Goal: Task Accomplishment & Management: Manage account settings

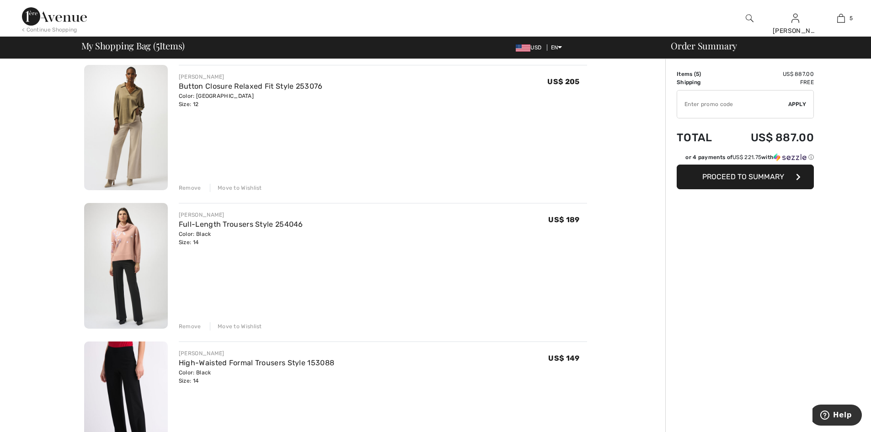
scroll to position [274, 0]
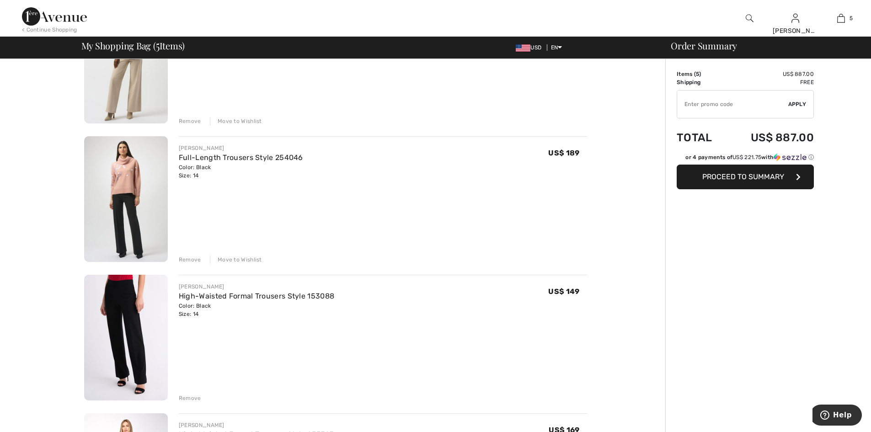
click at [119, 236] on img at bounding box center [126, 199] width 84 height 126
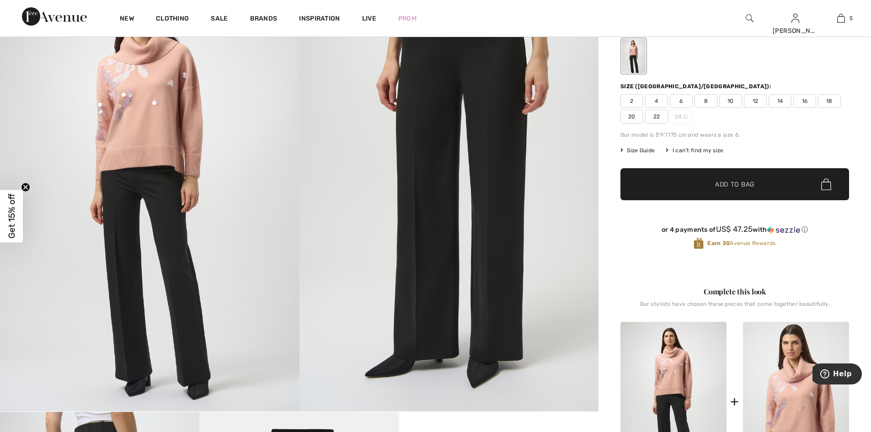
scroll to position [46, 0]
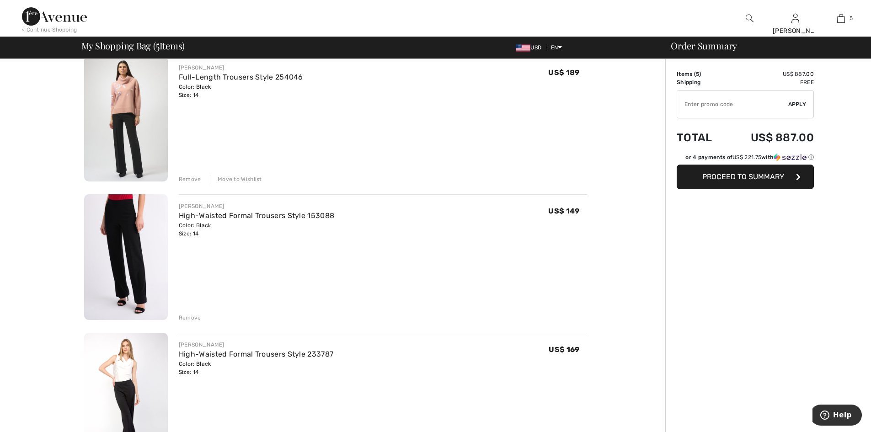
scroll to position [366, 0]
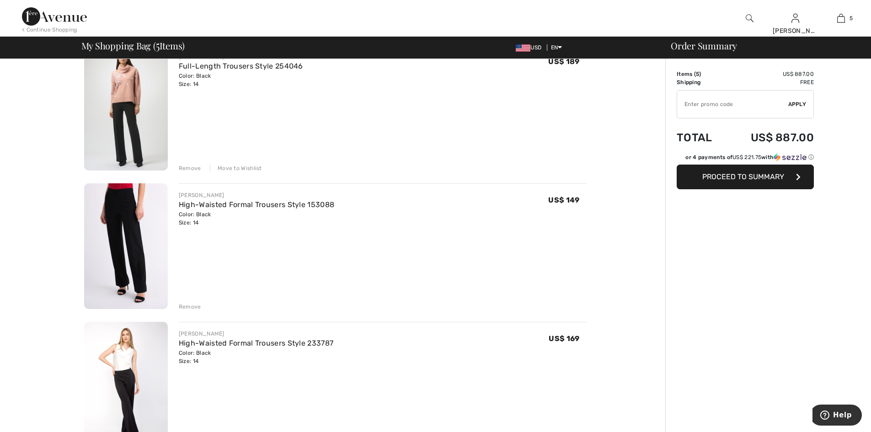
click at [144, 274] on img at bounding box center [126, 246] width 84 height 126
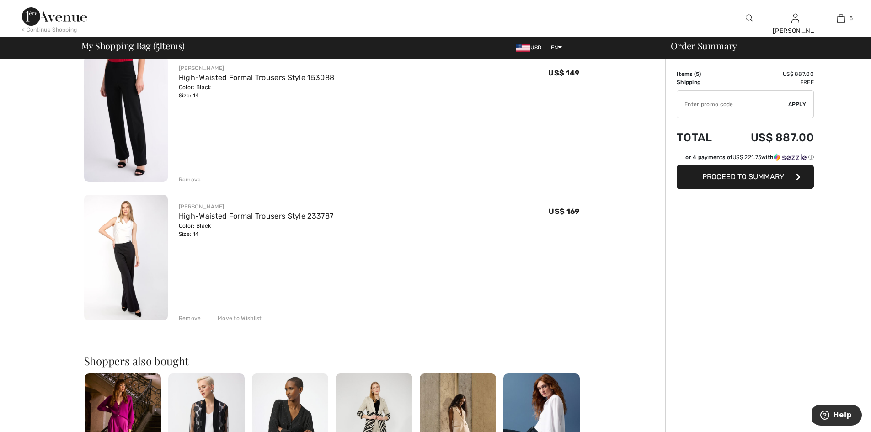
scroll to position [503, 0]
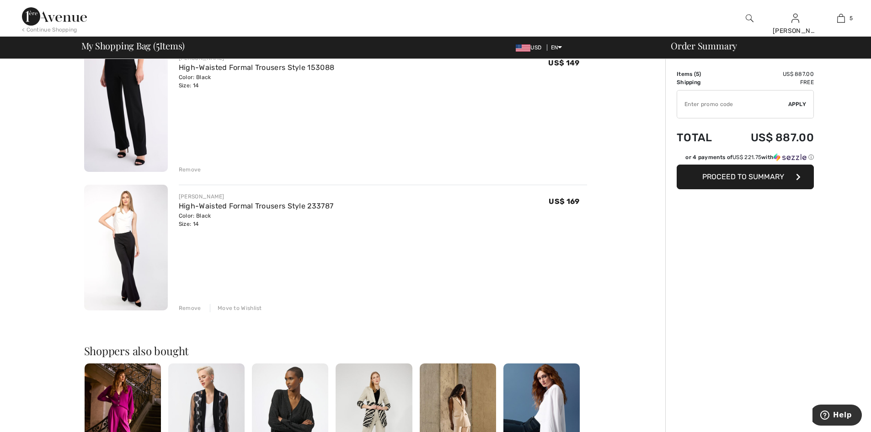
click at [134, 287] on img at bounding box center [126, 248] width 84 height 126
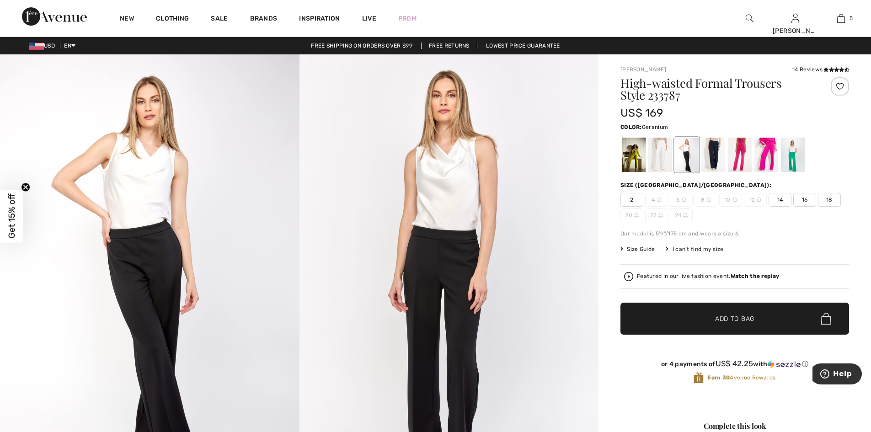
click at [743, 160] on div at bounding box center [740, 155] width 24 height 34
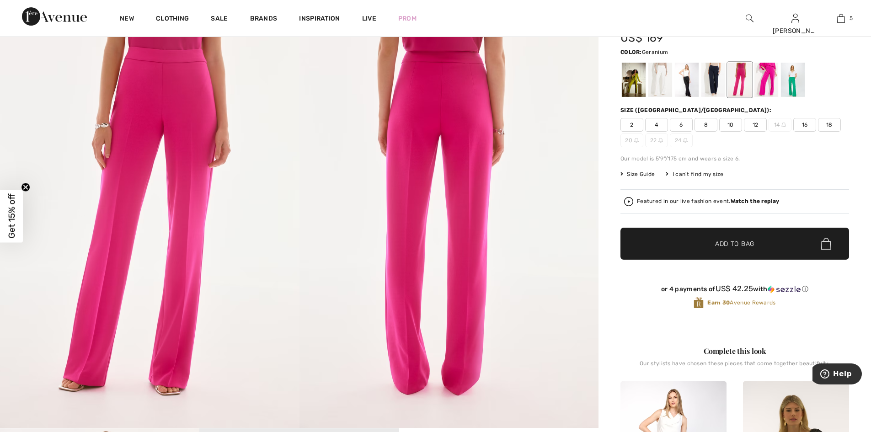
scroll to position [91, 0]
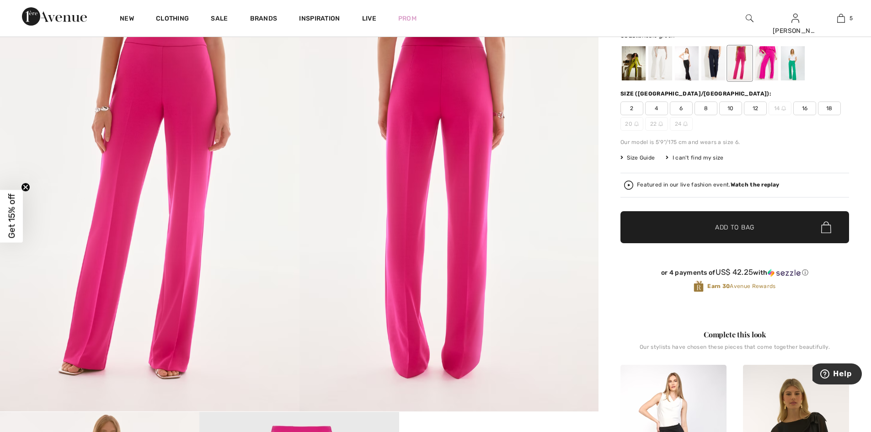
click at [797, 71] on div at bounding box center [793, 63] width 24 height 34
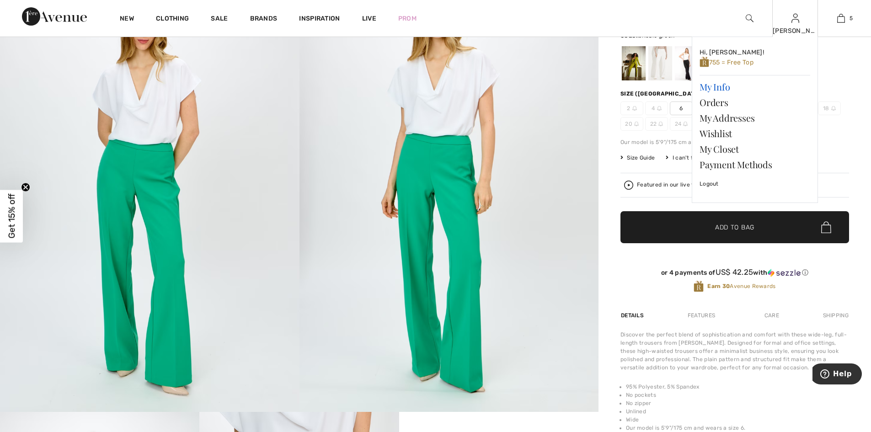
click at [717, 89] on link "My Info" at bounding box center [755, 87] width 111 height 16
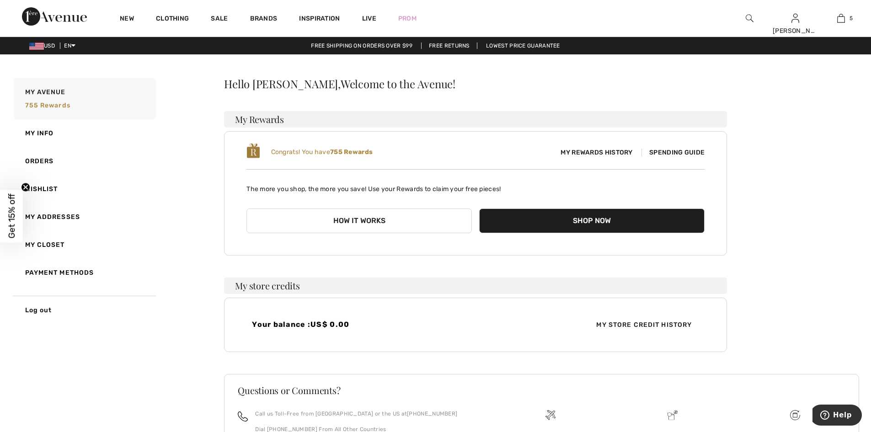
click at [669, 157] on div "My Rewards History Spending Guide" at bounding box center [590, 153] width 229 height 10
click at [661, 156] on span "Spending Guide" at bounding box center [673, 153] width 63 height 8
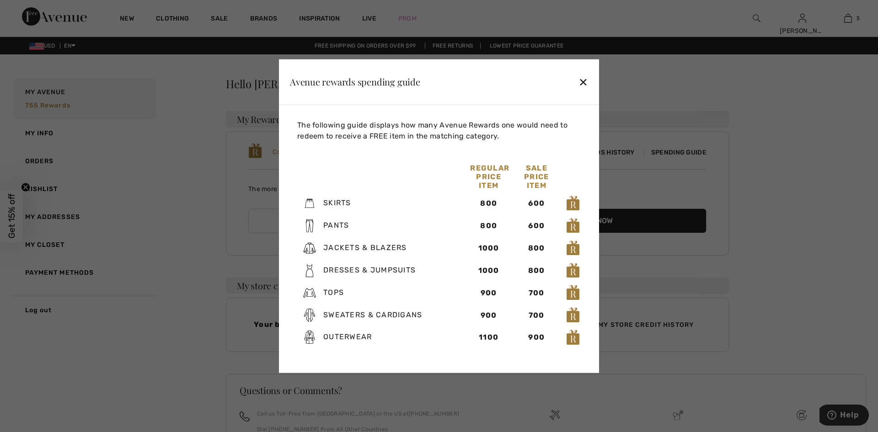
click at [685, 198] on div at bounding box center [439, 216] width 878 height 432
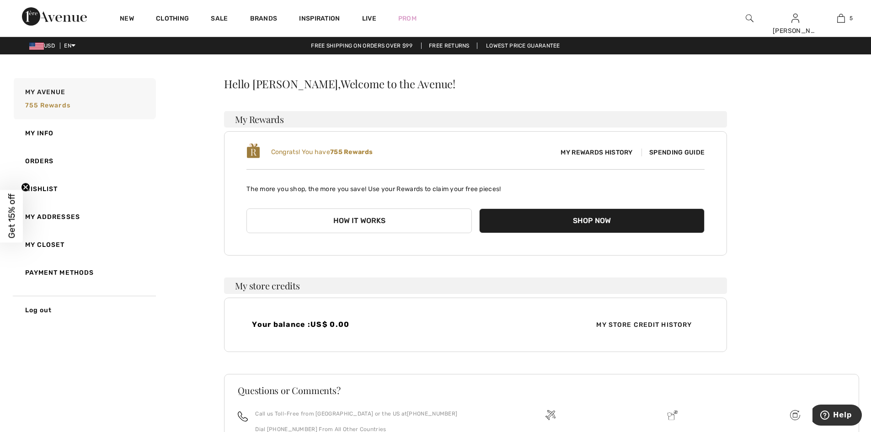
click at [660, 156] on span "Spending Guide" at bounding box center [673, 153] width 63 height 8
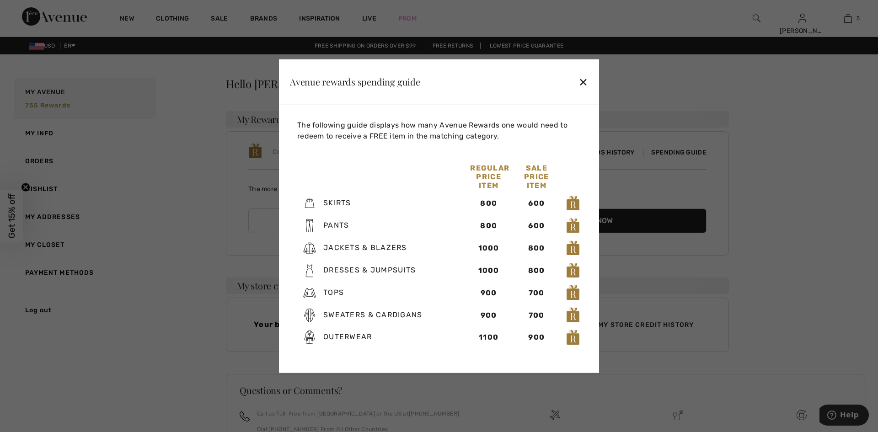
click at [578, 73] on div "✕" at bounding box center [583, 81] width 10 height 19
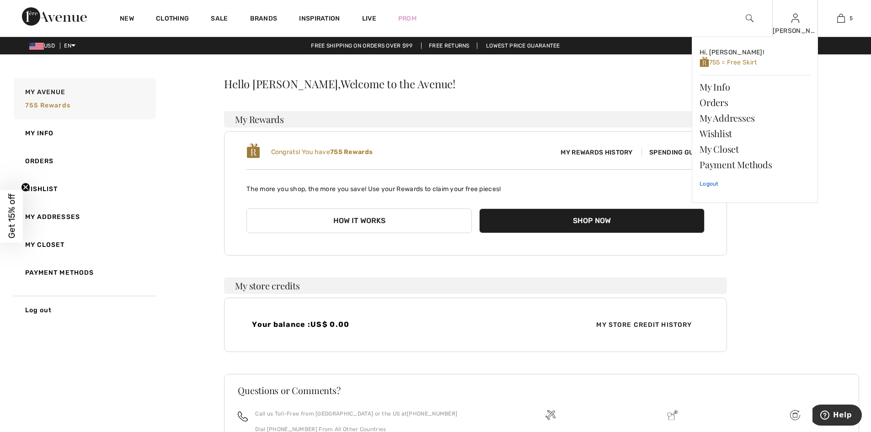
click at [711, 187] on link "Logout" at bounding box center [755, 183] width 111 height 23
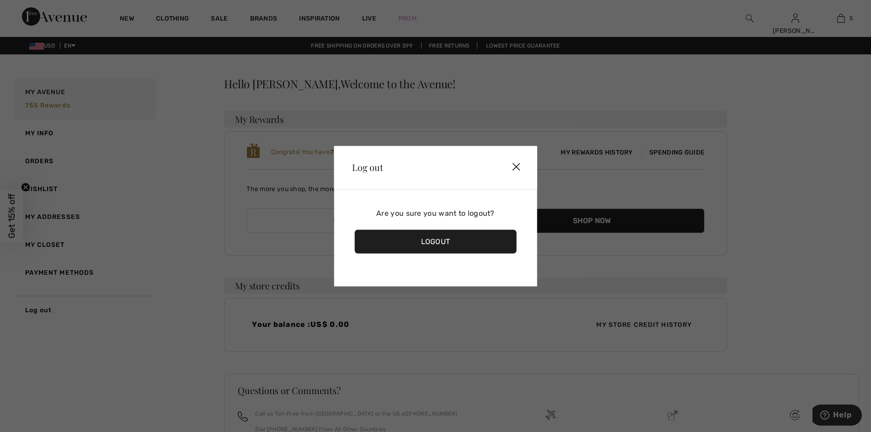
click at [519, 161] on img at bounding box center [516, 167] width 27 height 28
